Goal: Task Accomplishment & Management: Complete application form

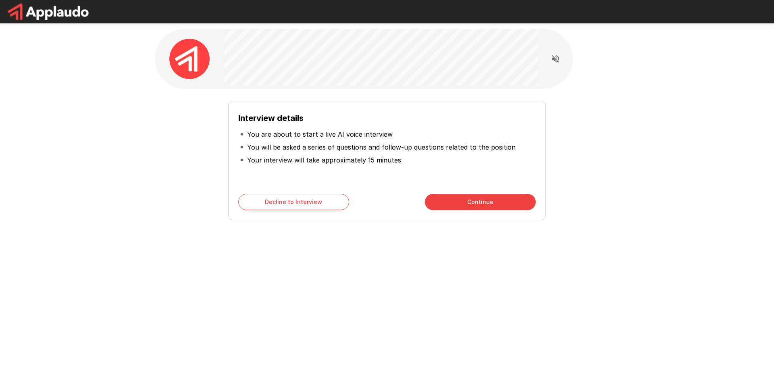
click at [466, 207] on button "Continue" at bounding box center [480, 202] width 111 height 16
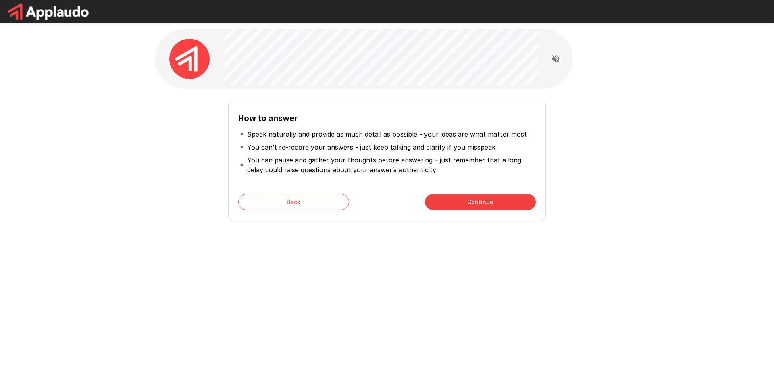
click at [481, 204] on button "Continue" at bounding box center [480, 202] width 111 height 16
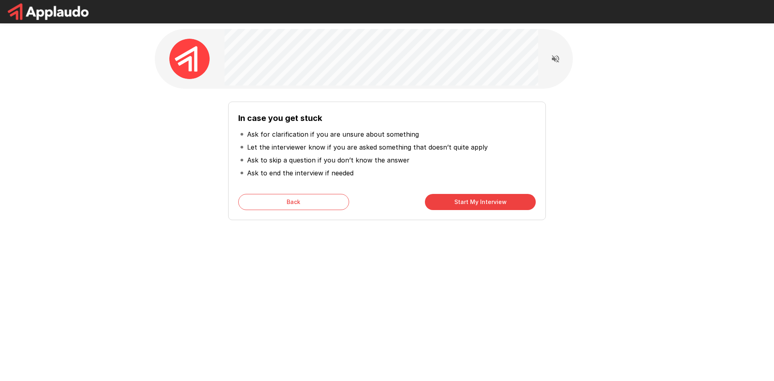
click at [496, 199] on button "Start My Interview" at bounding box center [480, 202] width 111 height 16
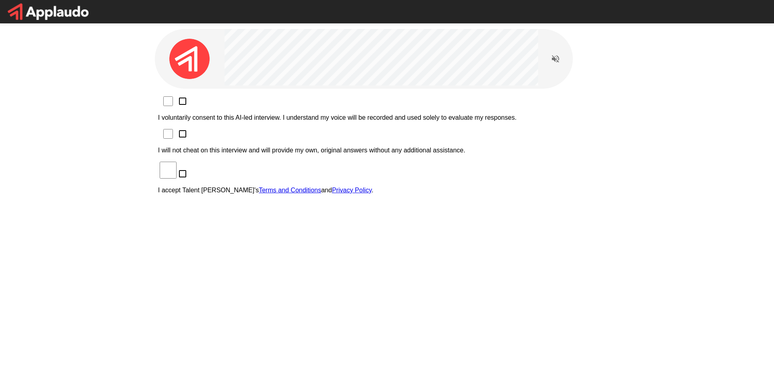
click at [263, 114] on p "I voluntarily consent to this AI-led interview. I understand my voice will be r…" at bounding box center [387, 117] width 458 height 7
click at [256, 147] on p "I will not cheat on this interview and will provide my own, original answers wi…" at bounding box center [387, 150] width 458 height 7
click at [252, 187] on p "I accept Talent Llama's Terms and Conditions and Privacy Policy ." at bounding box center [387, 190] width 458 height 7
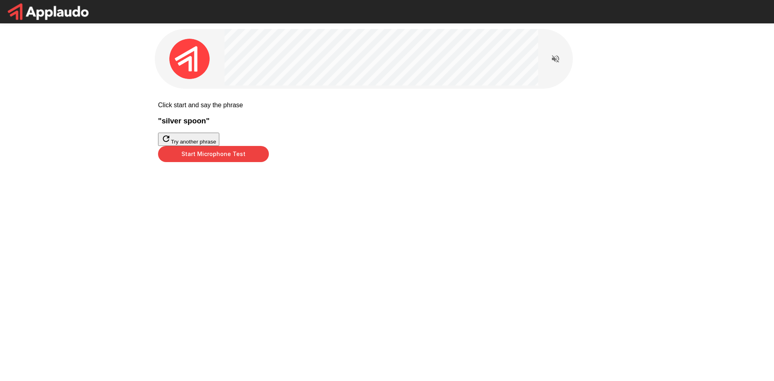
click at [269, 162] on button "Start Microphone Test" at bounding box center [213, 154] width 111 height 16
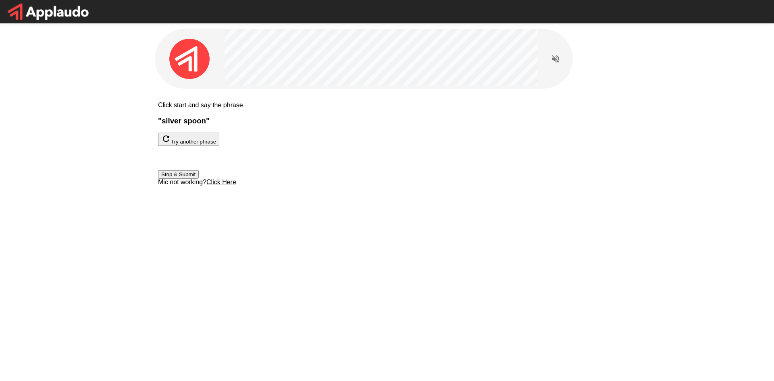
click at [199, 179] on button "Stop & Submit" at bounding box center [178, 174] width 41 height 8
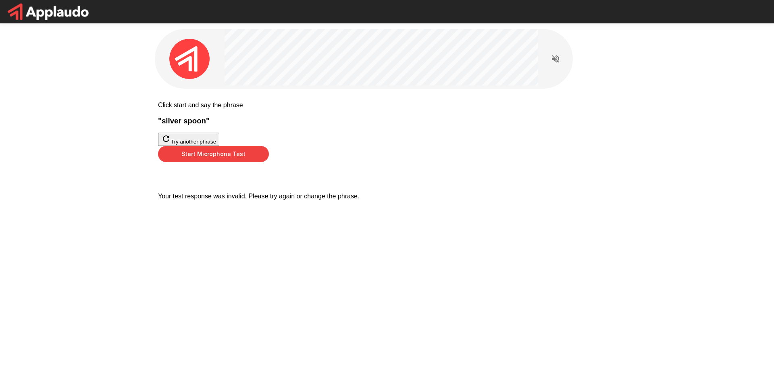
click at [269, 162] on button "Start Microphone Test" at bounding box center [213, 154] width 111 height 16
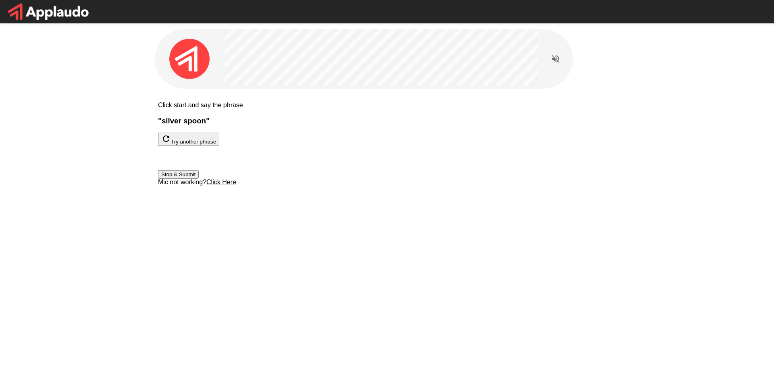
click at [199, 179] on button "Stop & Submit" at bounding box center [178, 174] width 41 height 8
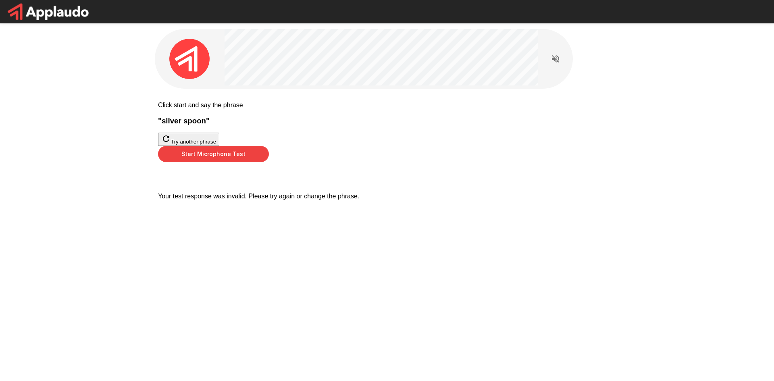
click at [269, 162] on button "Start Microphone Test" at bounding box center [213, 154] width 111 height 16
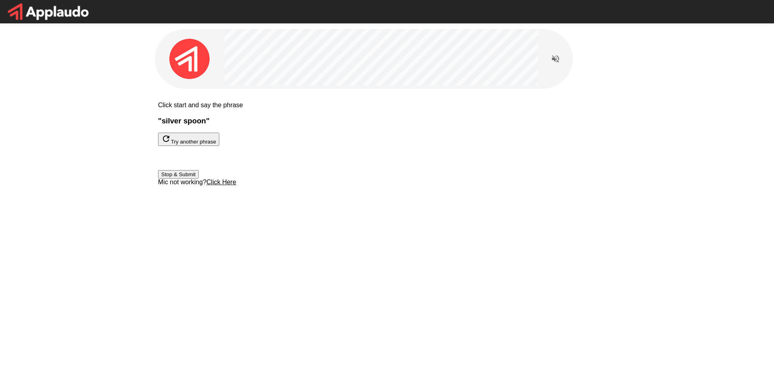
click at [199, 179] on button "Stop & Submit" at bounding box center [178, 174] width 41 height 8
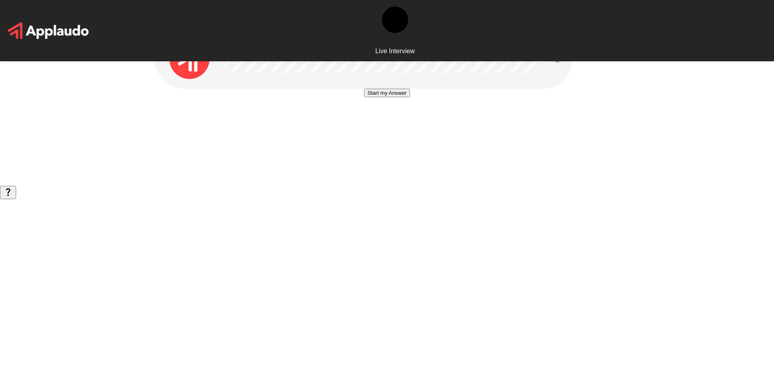
click at [383, 97] on button "Start my Answer" at bounding box center [387, 93] width 46 height 8
click at [386, 121] on button "Stop & Submit" at bounding box center [386, 117] width 41 height 8
click at [386, 97] on button "Start my Answer" at bounding box center [387, 93] width 46 height 8
click at [371, 121] on button "Stop & Submit" at bounding box center [386, 117] width 41 height 8
click at [377, 97] on button "Start my Answer" at bounding box center [387, 93] width 46 height 8
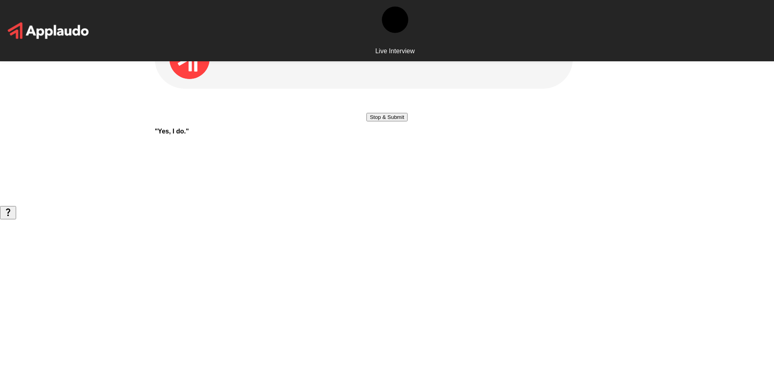
click at [390, 121] on button "Stop & Submit" at bounding box center [386, 117] width 41 height 8
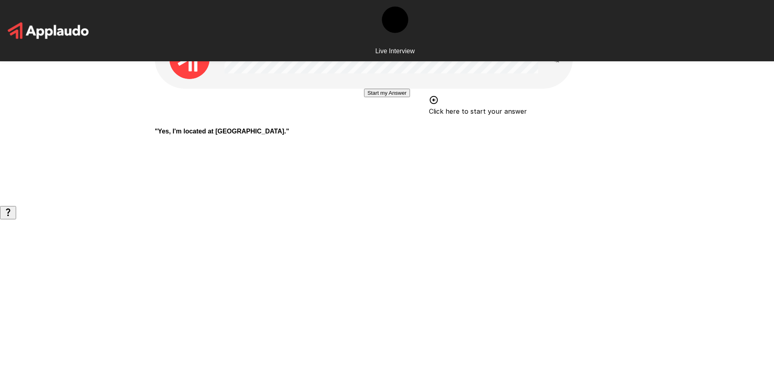
click at [379, 97] on button "Start my Answer" at bounding box center [387, 93] width 46 height 8
click at [407, 121] on button "Stop & Submit" at bounding box center [386, 117] width 41 height 8
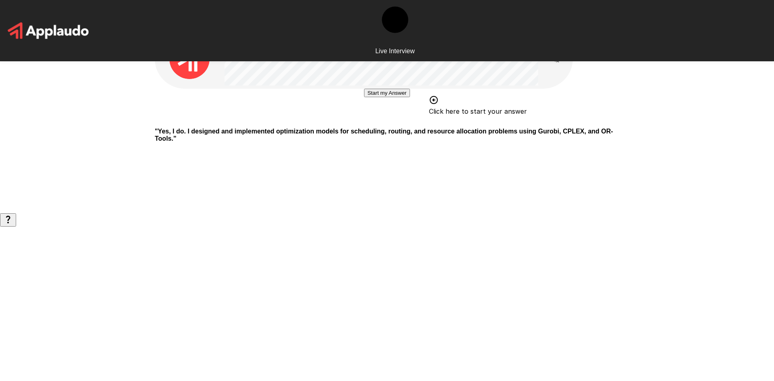
click at [373, 97] on button "Start my Answer" at bounding box center [387, 93] width 46 height 8
click at [372, 121] on button "Stop & Submit" at bounding box center [386, 117] width 41 height 8
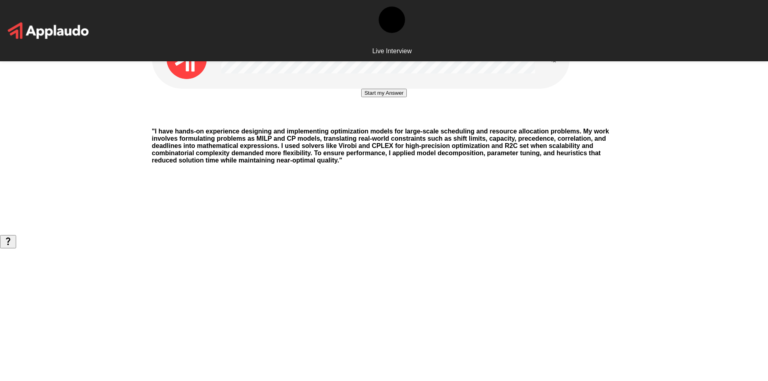
click at [380, 97] on button "Start my Answer" at bounding box center [384, 93] width 46 height 8
click at [364, 121] on button "Stop & Submit" at bounding box center [384, 117] width 41 height 8
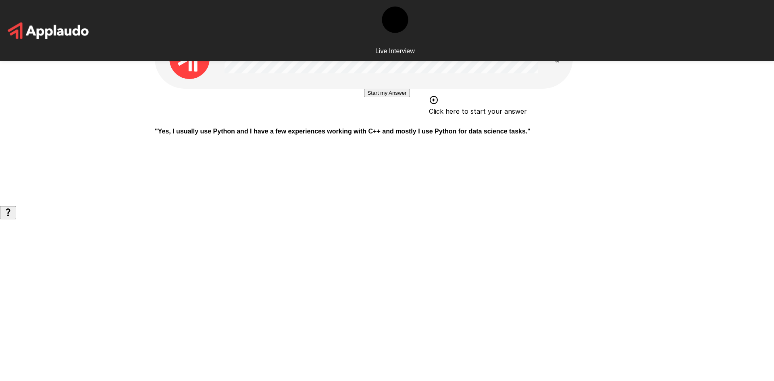
click at [402, 97] on button "Start my Answer" at bounding box center [387, 93] width 46 height 8
click at [407, 121] on div "Stop & Submit" at bounding box center [386, 117] width 41 height 8
click at [405, 121] on button "Stop & Submit" at bounding box center [386, 117] width 41 height 8
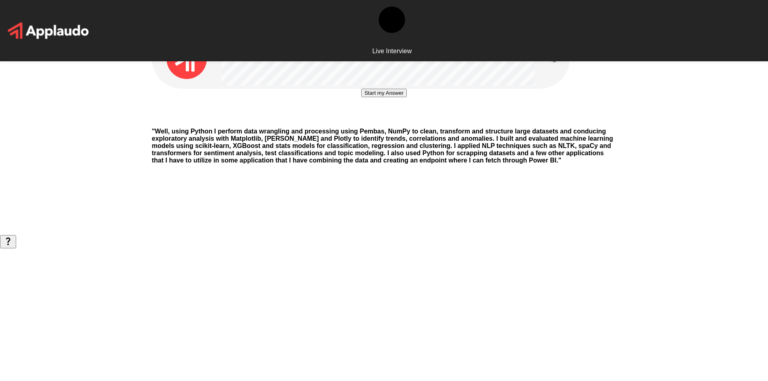
click at [407, 97] on button "Start my Answer" at bounding box center [384, 93] width 46 height 8
click at [404, 121] on button "Stop & Submit" at bounding box center [384, 117] width 41 height 8
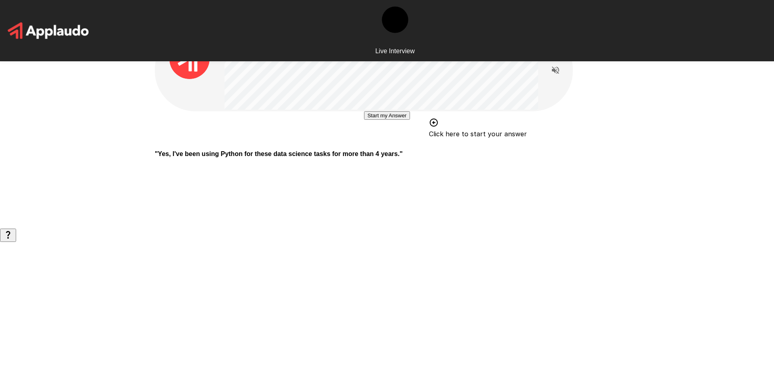
click at [364, 120] on button "Start my Answer" at bounding box center [387, 115] width 46 height 8
click at [397, 144] on button "Stop & Submit" at bounding box center [386, 139] width 41 height 8
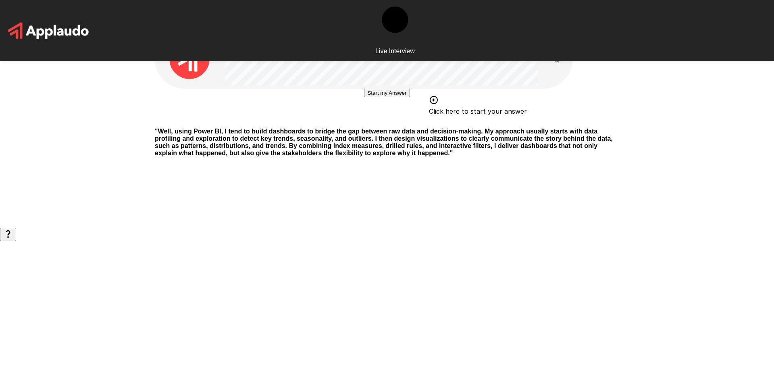
click at [410, 97] on div "Start my Answer Click here to start your answer" at bounding box center [387, 93] width 46 height 8
click at [400, 97] on button "Start my Answer" at bounding box center [387, 93] width 46 height 8
click at [384, 121] on button "Stop & Submit" at bounding box center [386, 117] width 41 height 8
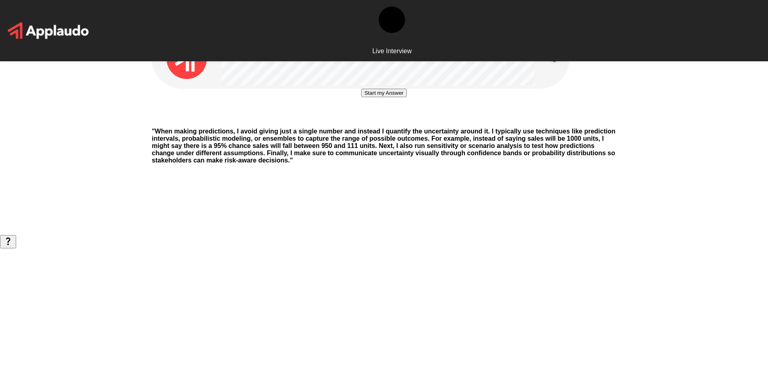
click at [531, 164] on b "" When making predictions, I avoid giving just a single number and instead I qu…" at bounding box center [384, 146] width 464 height 36
click at [376, 97] on button "Start my Answer" at bounding box center [384, 93] width 46 height 8
click at [402, 121] on button "Stop & Submit" at bounding box center [384, 117] width 41 height 8
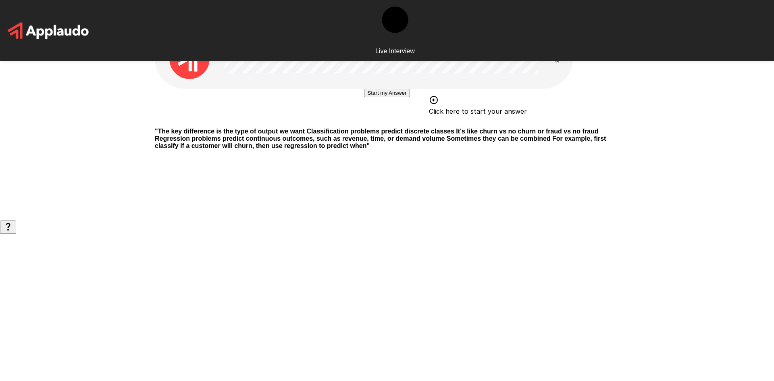
click at [380, 97] on button "Start my Answer" at bounding box center [387, 93] width 46 height 8
click at [398, 121] on button "Stop & Submit" at bounding box center [386, 117] width 41 height 8
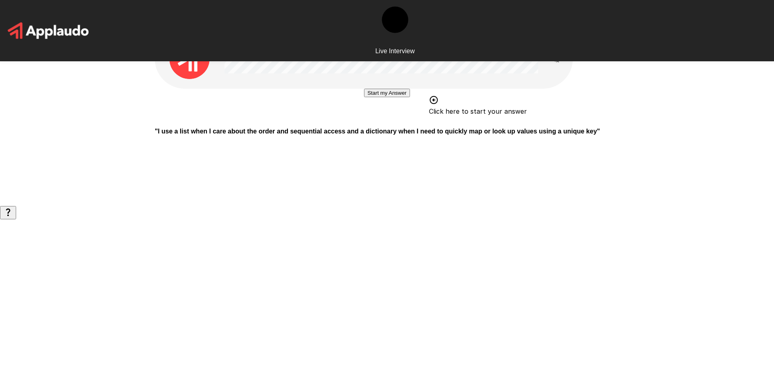
click at [377, 97] on button "Start my Answer" at bounding box center [387, 93] width 46 height 8
click at [387, 121] on button "Stop & Submit" at bounding box center [386, 117] width 41 height 8
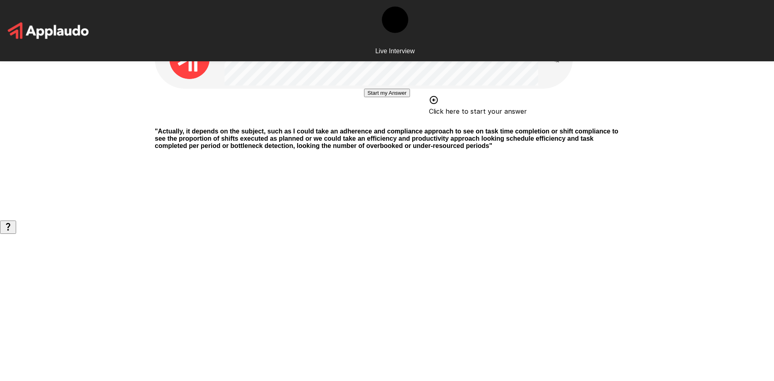
click at [407, 97] on button "Start my Answer" at bounding box center [387, 93] width 46 height 8
click at [407, 121] on button "Stop & Submit" at bounding box center [386, 117] width 41 height 8
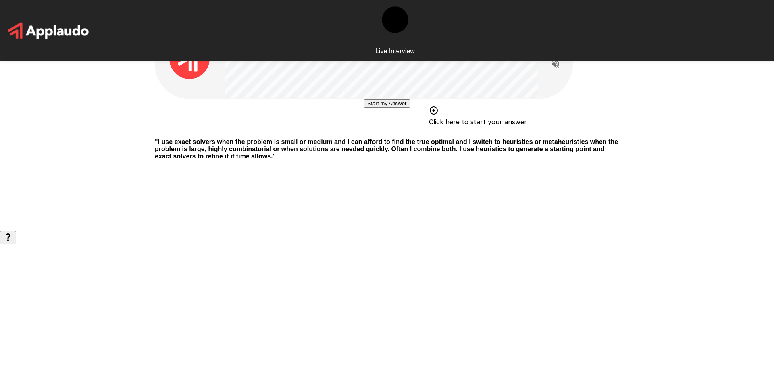
click at [405, 108] on button "Start my Answer" at bounding box center [387, 103] width 46 height 8
click at [385, 132] on button "Stop & Submit" at bounding box center [386, 127] width 41 height 8
